Goal: Find specific page/section: Find specific page/section

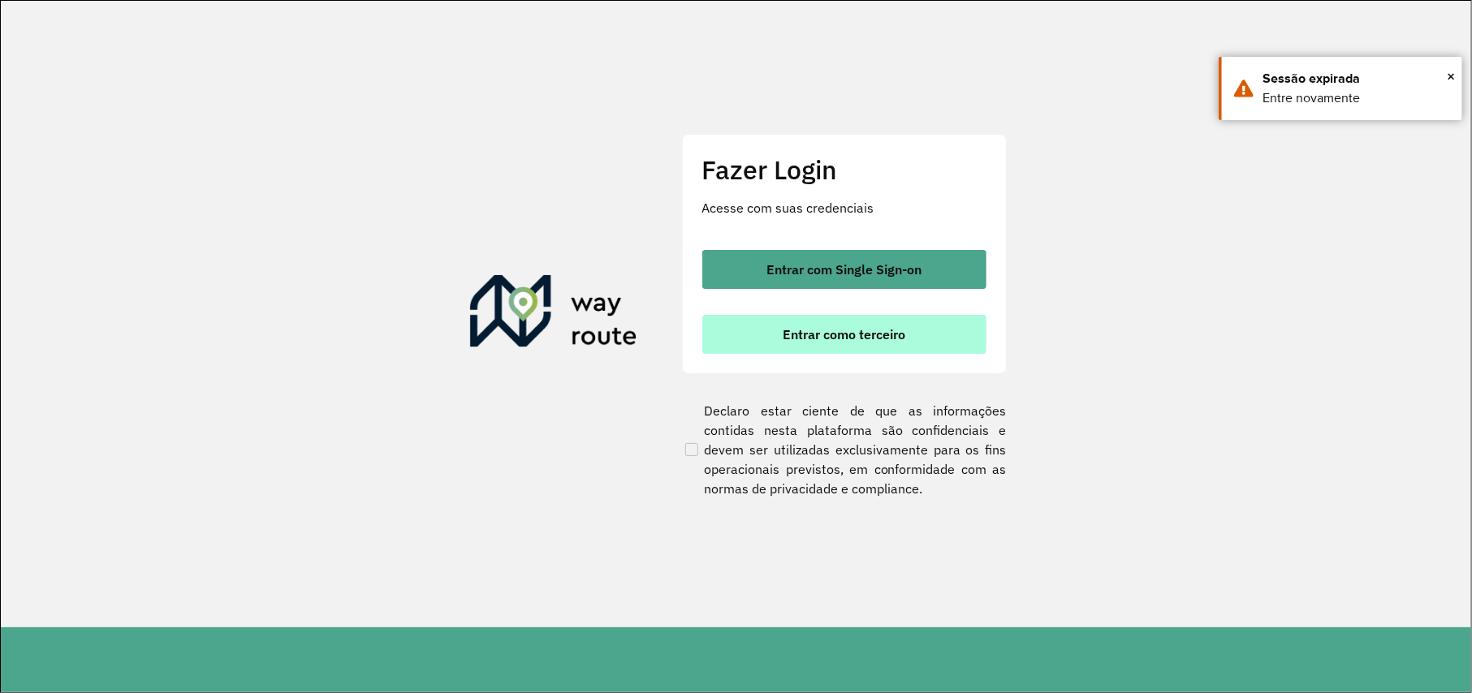
click at [881, 335] on span "Entrar como terceiro" at bounding box center [843, 334] width 123 height 13
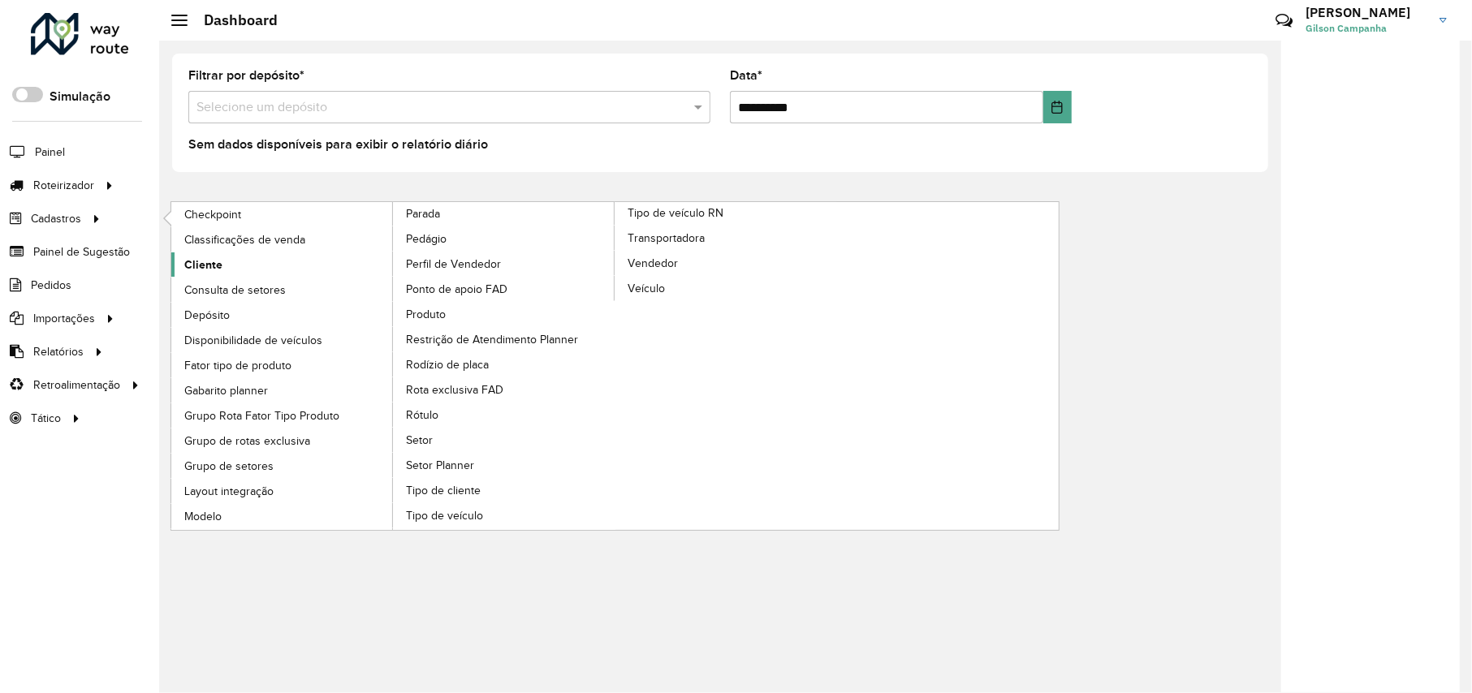
click at [205, 266] on span "Cliente" at bounding box center [203, 264] width 38 height 17
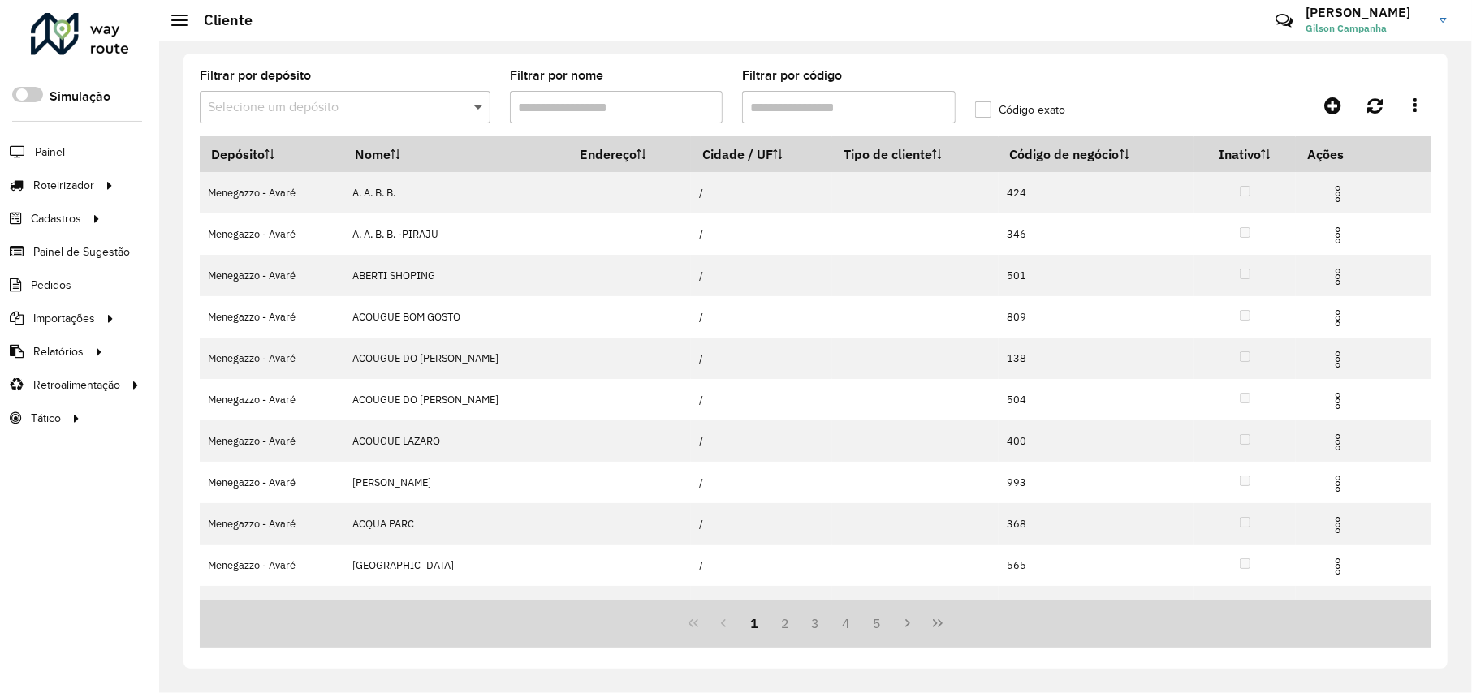
click at [477, 104] on span at bounding box center [480, 106] width 20 height 19
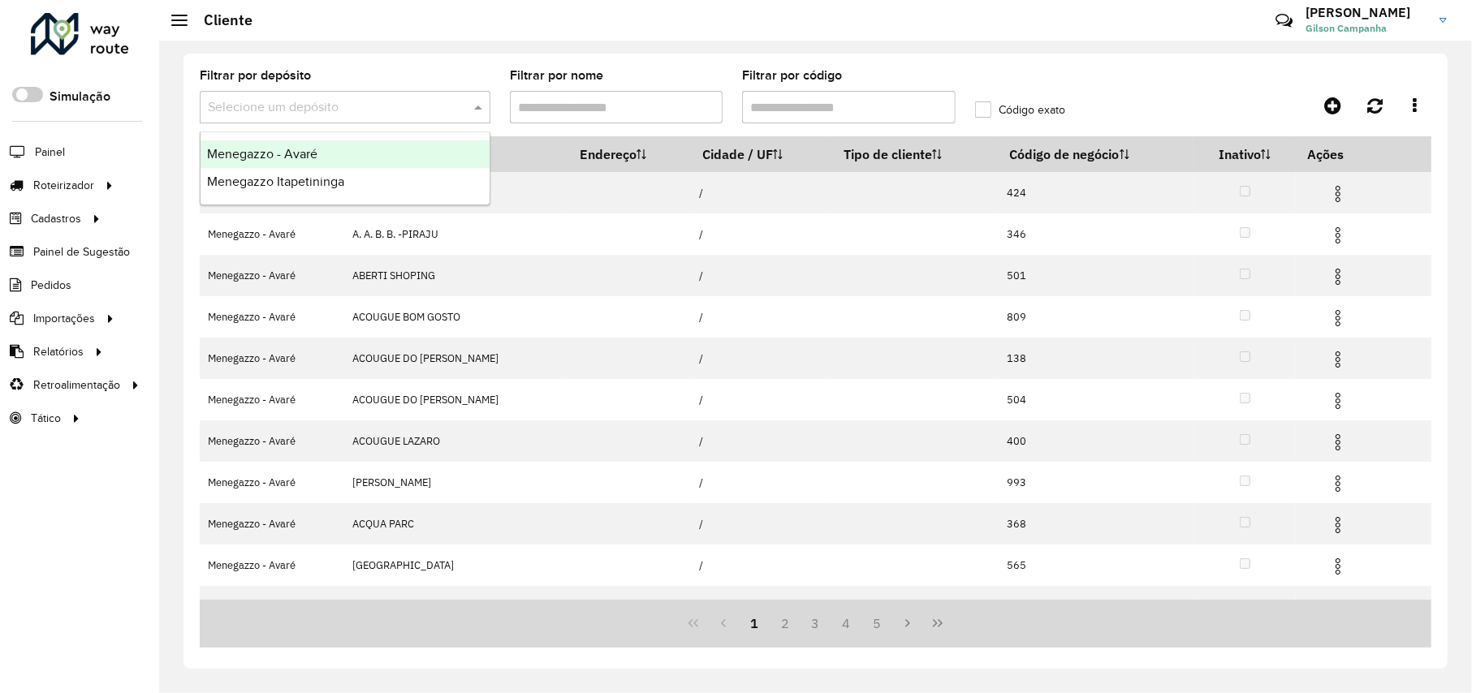
click at [302, 154] on span "Menegazzo - Avaré" at bounding box center [262, 154] width 110 height 14
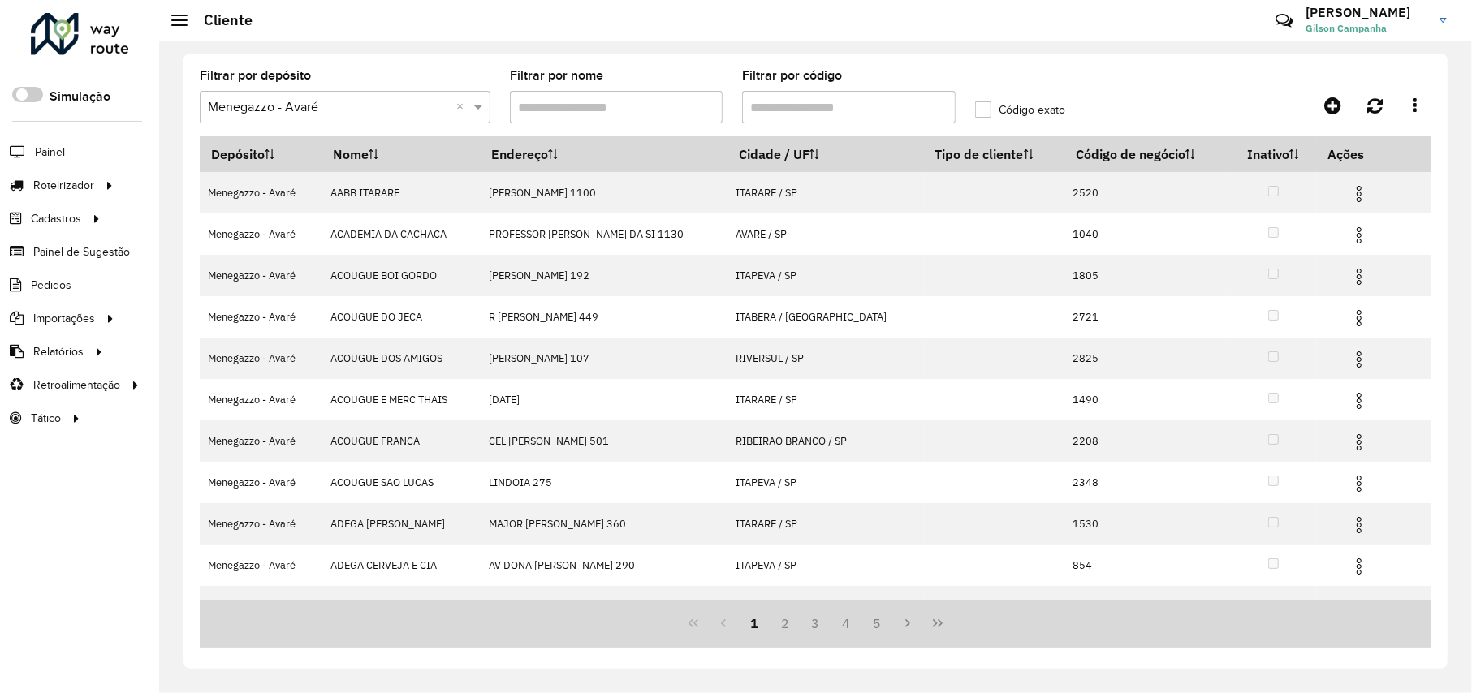
click at [784, 106] on input "Filtrar por código" at bounding box center [848, 107] width 213 height 32
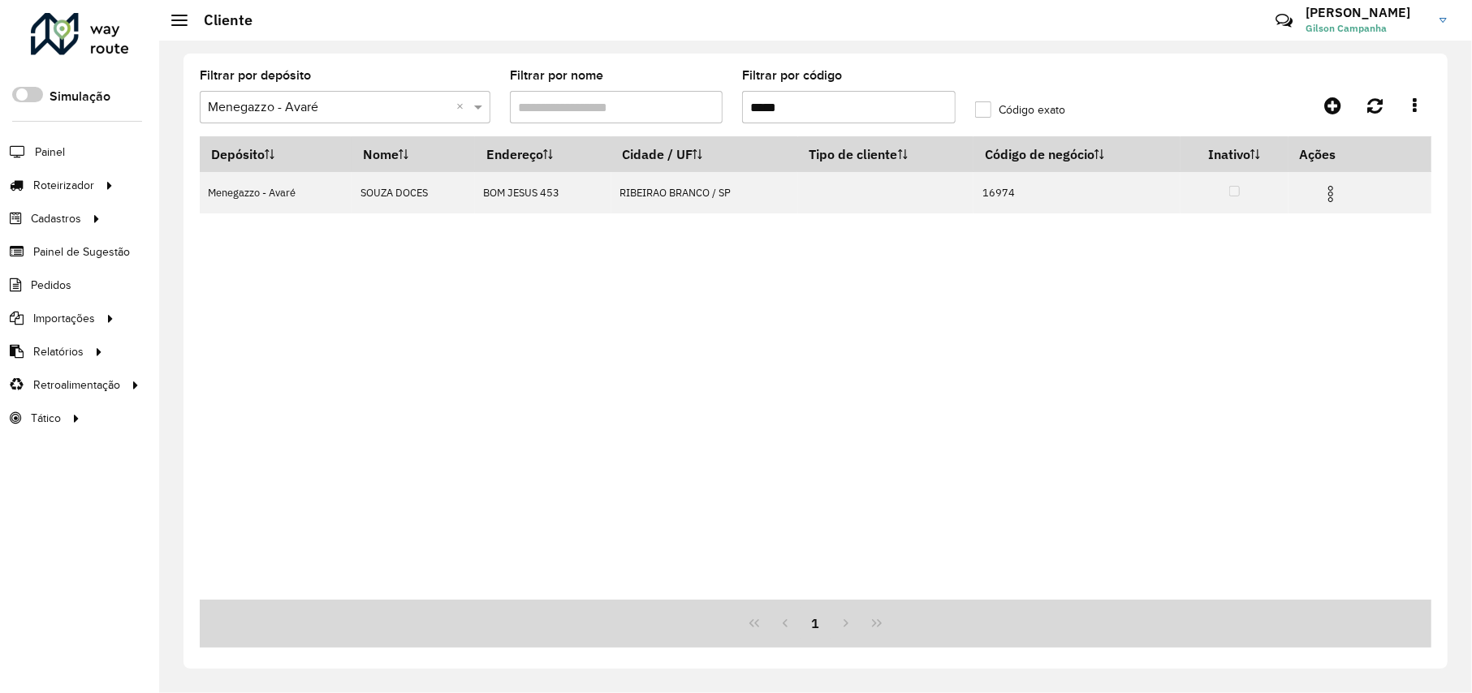
type input "*****"
click at [985, 115] on label "Código exato" at bounding box center [1020, 109] width 90 height 17
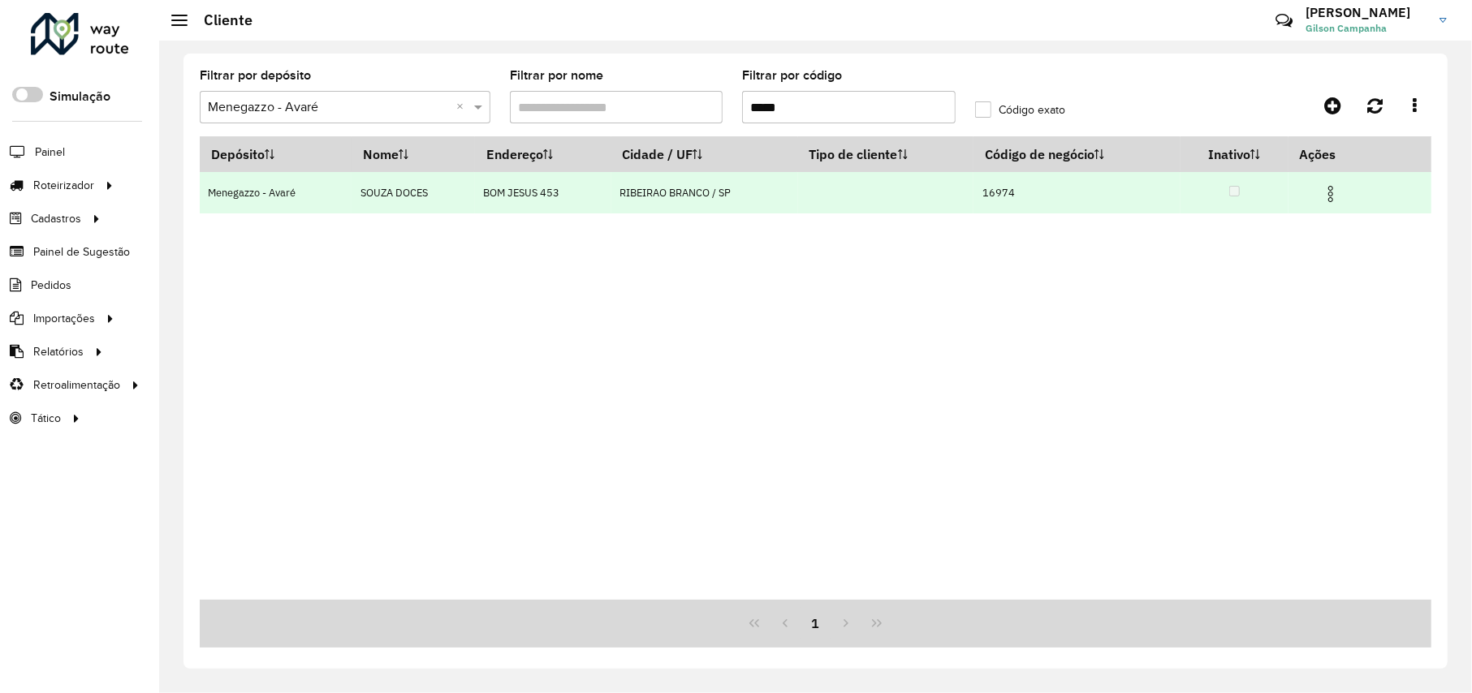
click at [648, 196] on td "RIBEIRAO BRANCO / SP" at bounding box center [704, 192] width 187 height 41
